Goal: Task Accomplishment & Management: Manage account settings

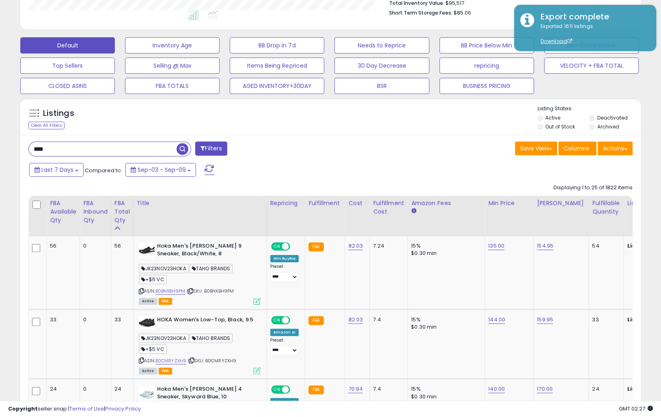
scroll to position [166, 359]
click at [453, 119] on div "Listings Clear All Filters Listing States:" at bounding box center [330, 119] width 620 height 28
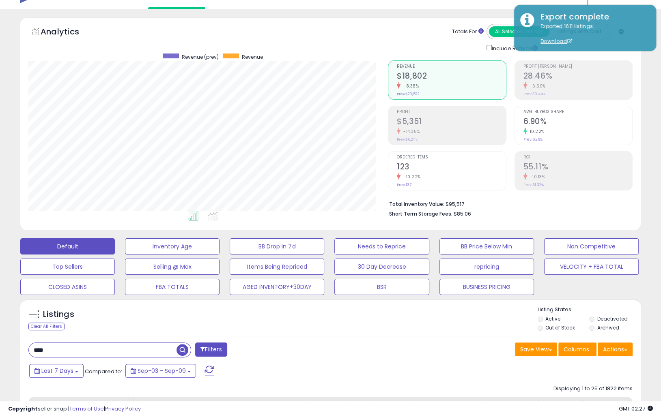
scroll to position [0, 0]
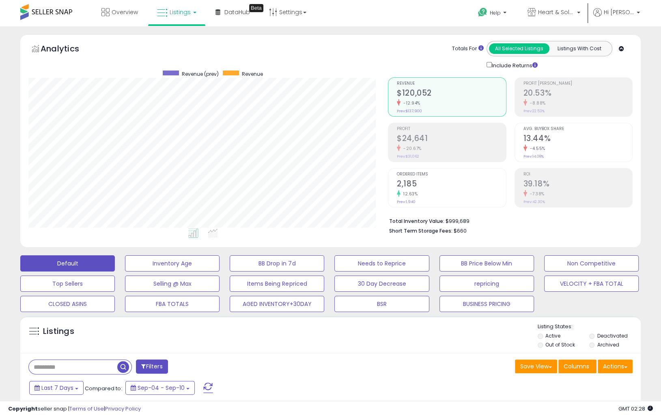
scroll to position [166, 359]
click at [333, 349] on div "Listings" at bounding box center [330, 337] width 620 height 28
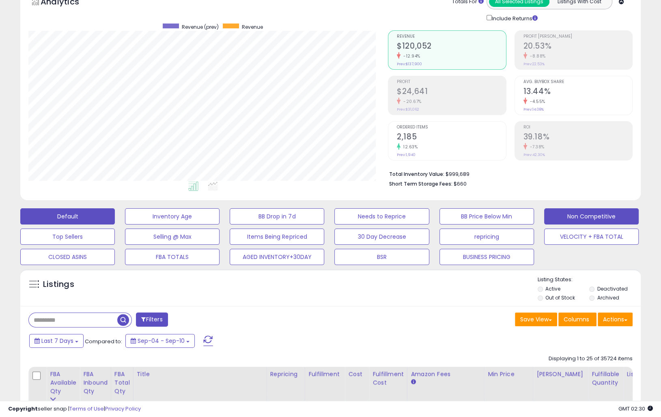
scroll to position [47, 0]
click at [584, 213] on button "Non Competitive" at bounding box center [591, 217] width 95 height 16
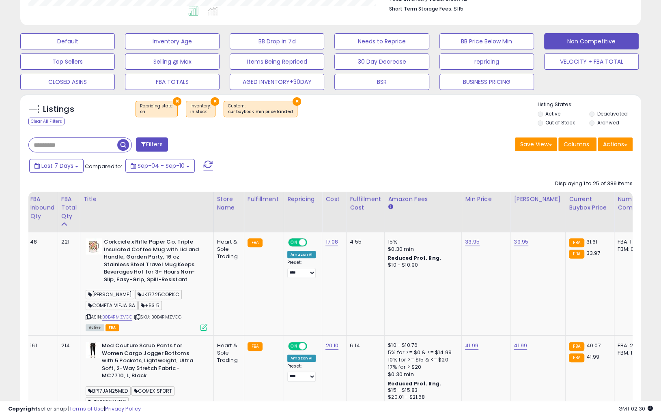
scroll to position [0, 0]
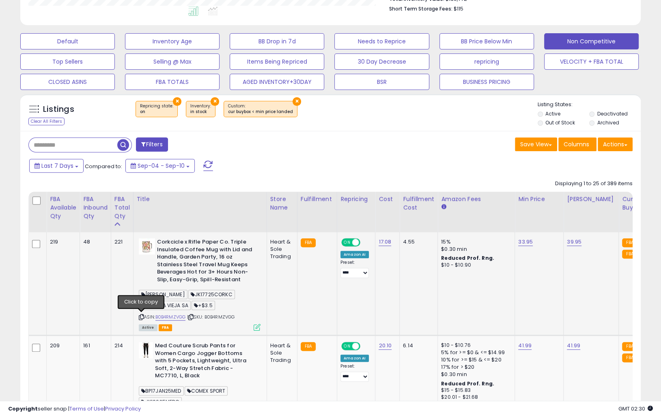
click at [141, 317] on icon at bounding box center [141, 317] width 5 height 4
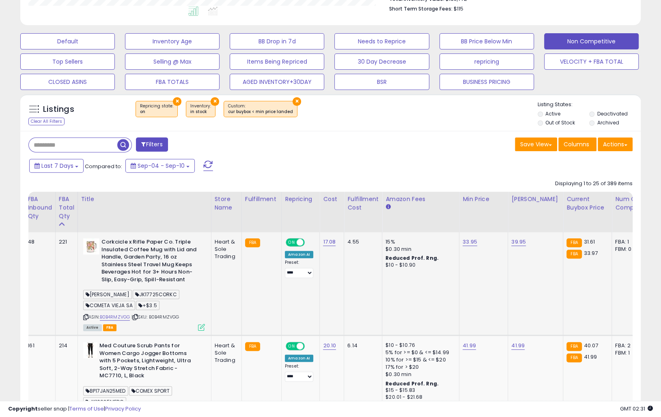
scroll to position [0, 99]
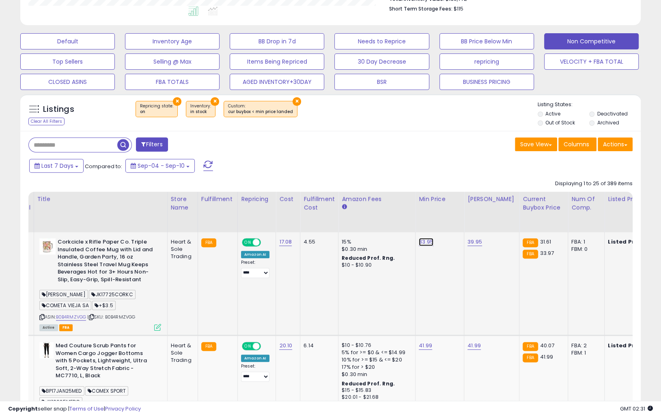
click at [426, 245] on link "33.95" at bounding box center [426, 242] width 15 height 8
type input "*****"
click at [450, 222] on button "submit" at bounding box center [450, 223] width 14 height 12
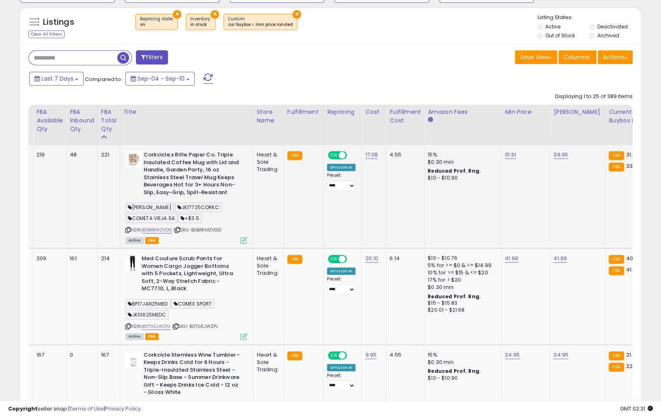
scroll to position [0, 0]
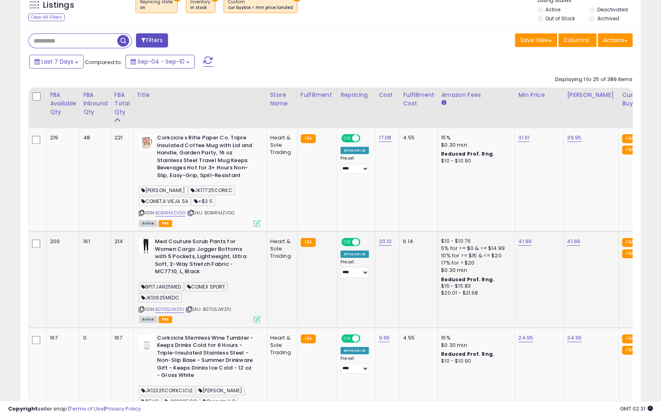
click at [141, 310] on icon at bounding box center [141, 309] width 5 height 4
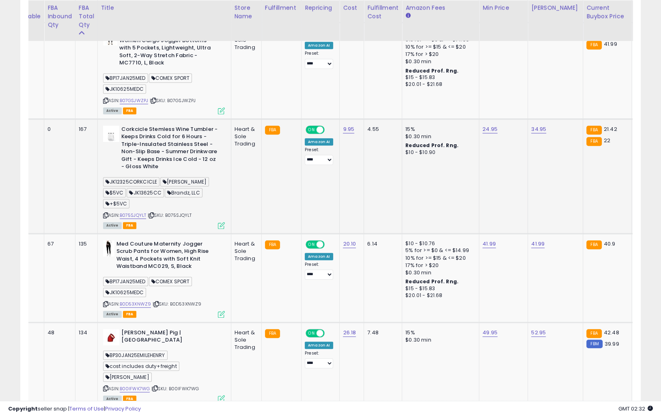
click at [105, 213] on icon at bounding box center [105, 215] width 5 height 4
click at [487, 127] on link "24.95" at bounding box center [489, 129] width 15 height 8
drag, startPoint x: 465, startPoint y: 109, endPoint x: 393, endPoint y: 109, distance: 71.8
type input "*****"
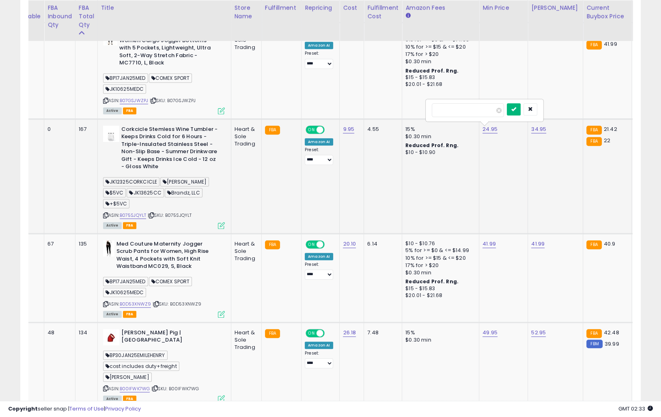
click at [518, 111] on button "submit" at bounding box center [514, 109] width 14 height 12
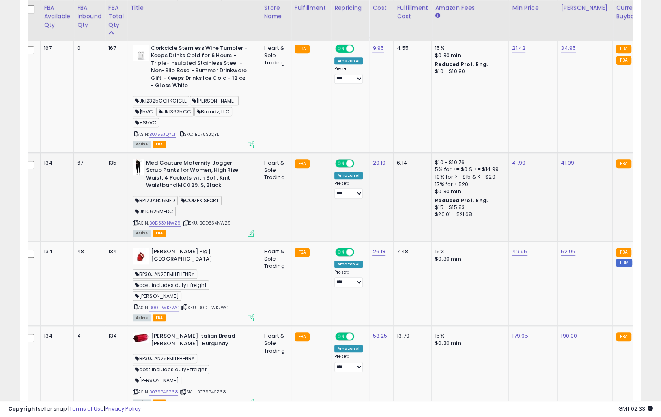
scroll to position [0, 6]
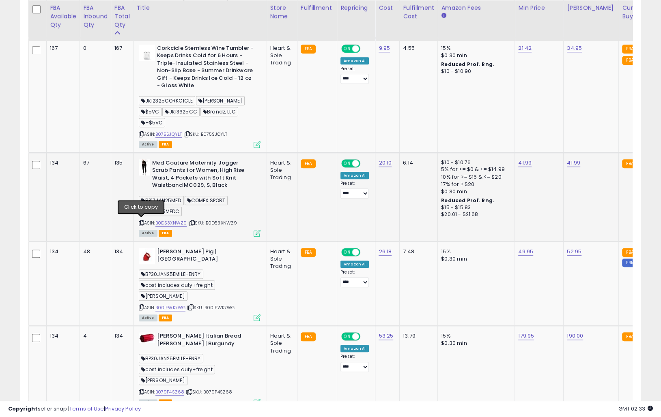
click at [141, 221] on icon at bounding box center [141, 223] width 5 height 4
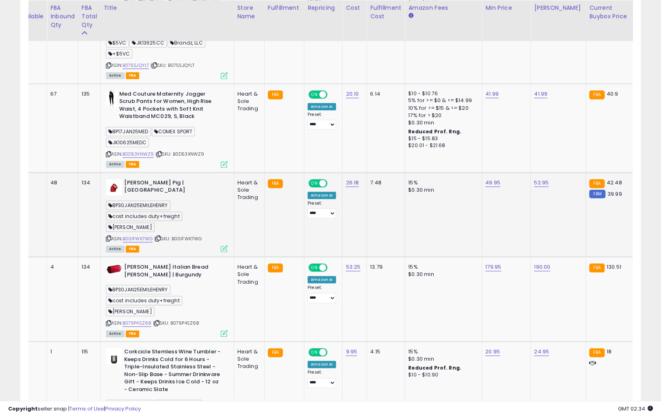
scroll to position [0, 43]
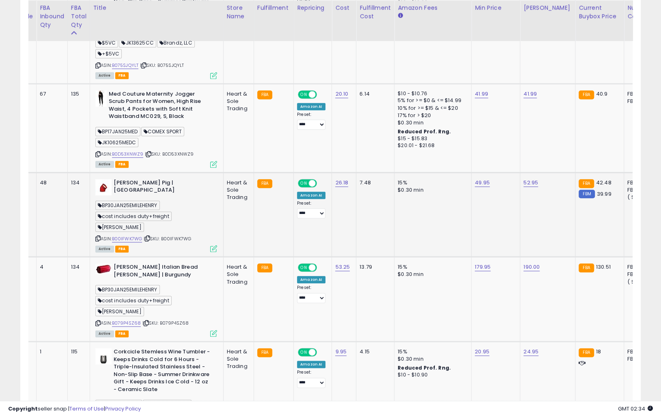
click at [98, 236] on icon at bounding box center [97, 238] width 5 height 4
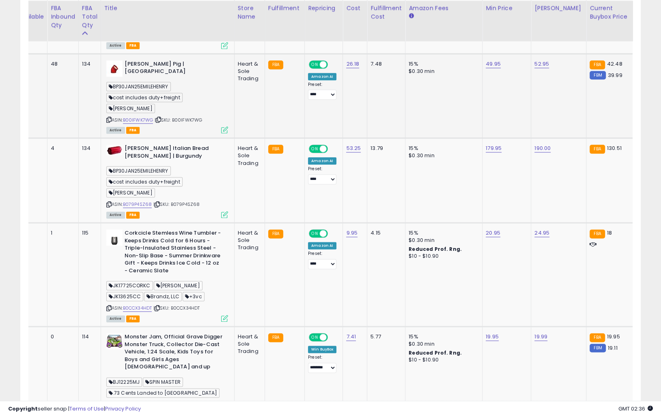
scroll to position [802, 0]
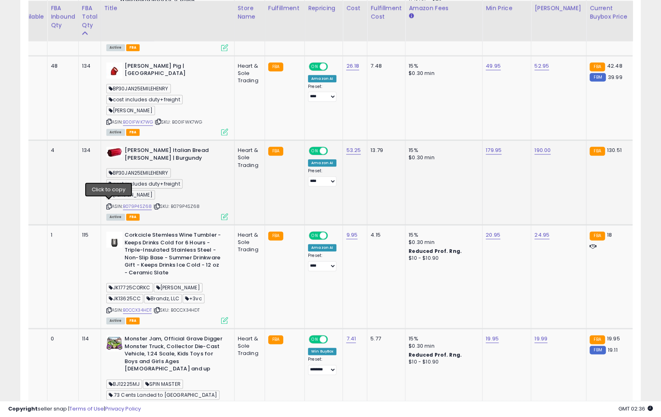
click at [108, 204] on icon at bounding box center [108, 206] width 5 height 4
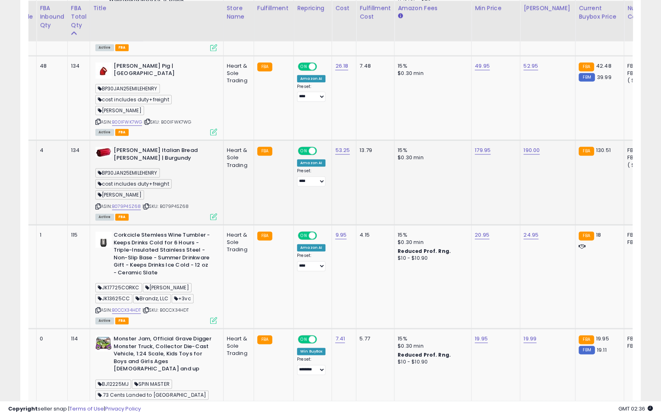
scroll to position [0, 55]
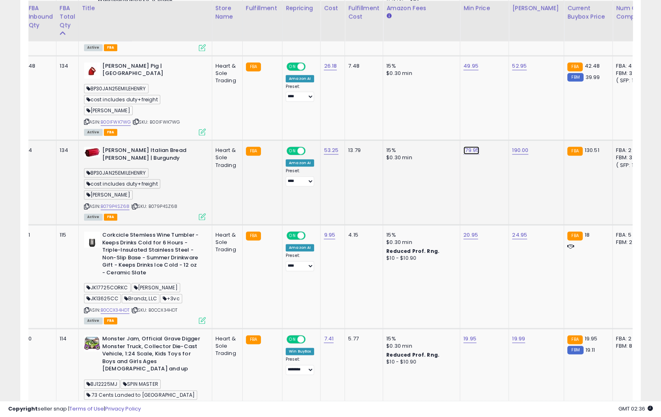
click at [469, 148] on link "179.95" at bounding box center [471, 150] width 16 height 8
drag, startPoint x: 447, startPoint y: 126, endPoint x: 409, endPoint y: 126, distance: 38.1
click at [409, 126] on div "******" at bounding box center [466, 130] width 117 height 21
click at [435, 131] on input "******" at bounding box center [449, 130] width 72 height 14
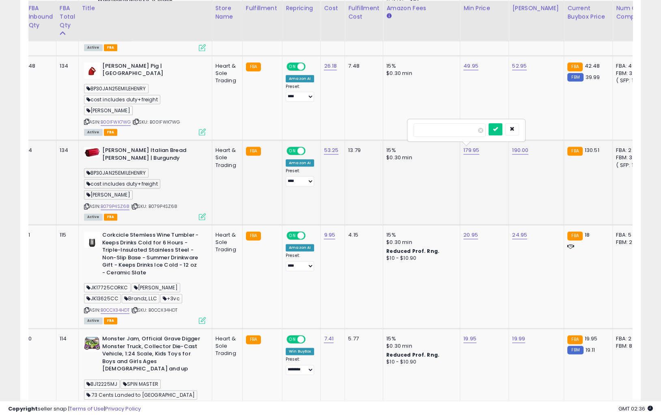
drag, startPoint x: 440, startPoint y: 130, endPoint x: 417, endPoint y: 130, distance: 23.1
click at [417, 130] on input "******" at bounding box center [449, 130] width 72 height 14
type input "***"
click at [502, 129] on button "submit" at bounding box center [495, 129] width 14 height 12
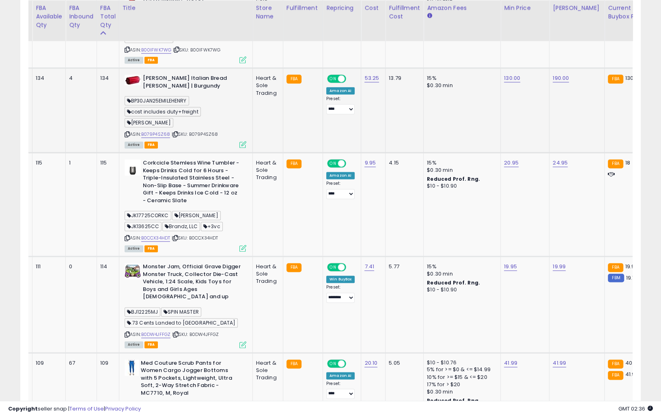
scroll to position [0, 26]
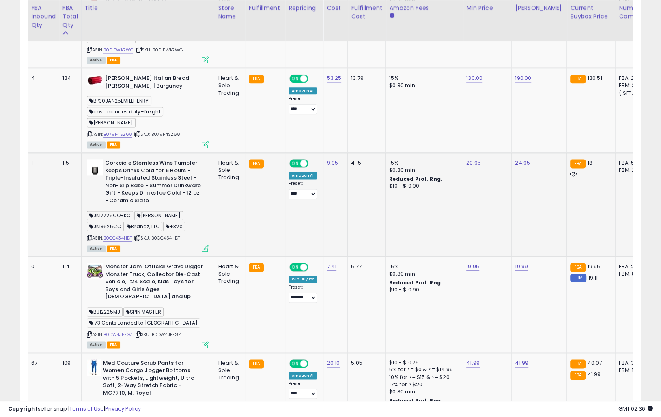
click at [90, 236] on icon at bounding box center [89, 238] width 5 height 4
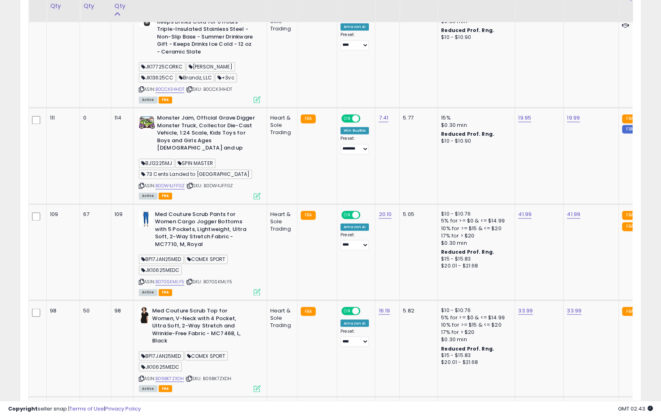
scroll to position [1024, 0]
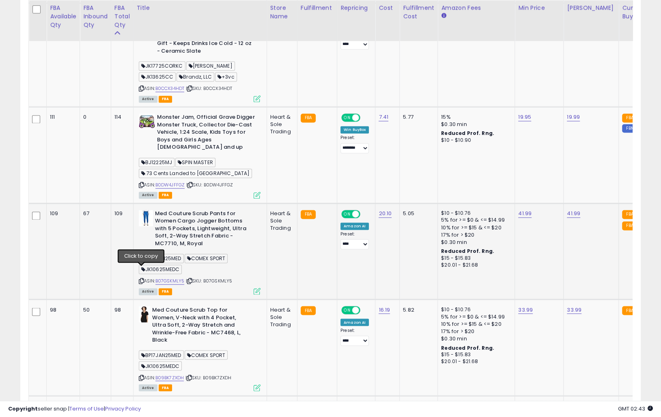
click at [142, 279] on icon at bounding box center [141, 281] width 5 height 4
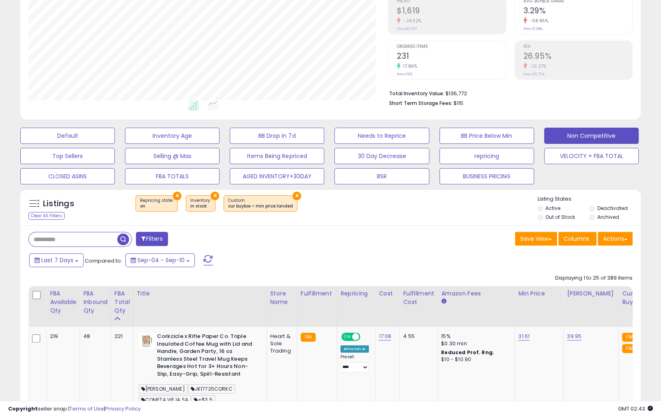
scroll to position [120, 0]
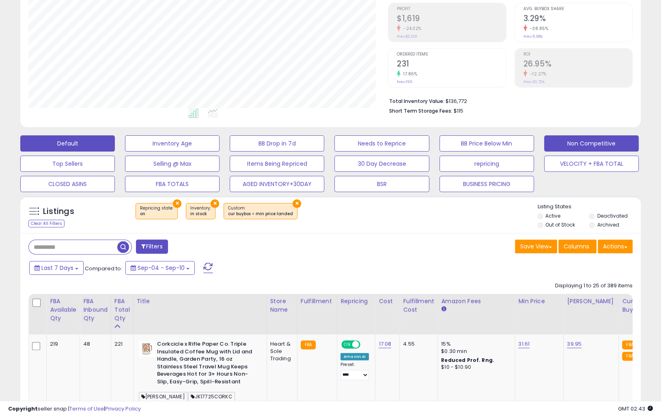
click at [82, 142] on button "Default" at bounding box center [67, 143] width 95 height 16
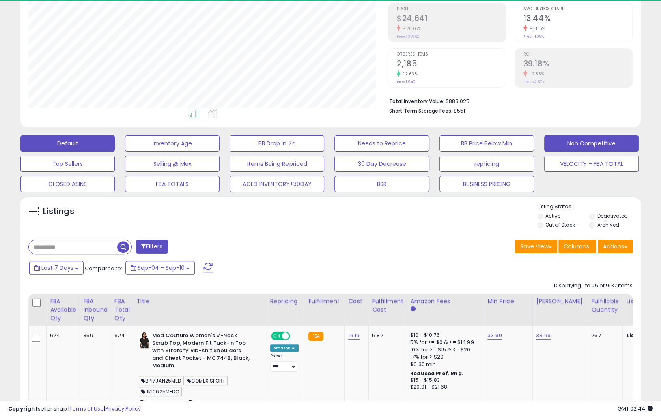
scroll to position [166, 359]
